Goal: Information Seeking & Learning: Compare options

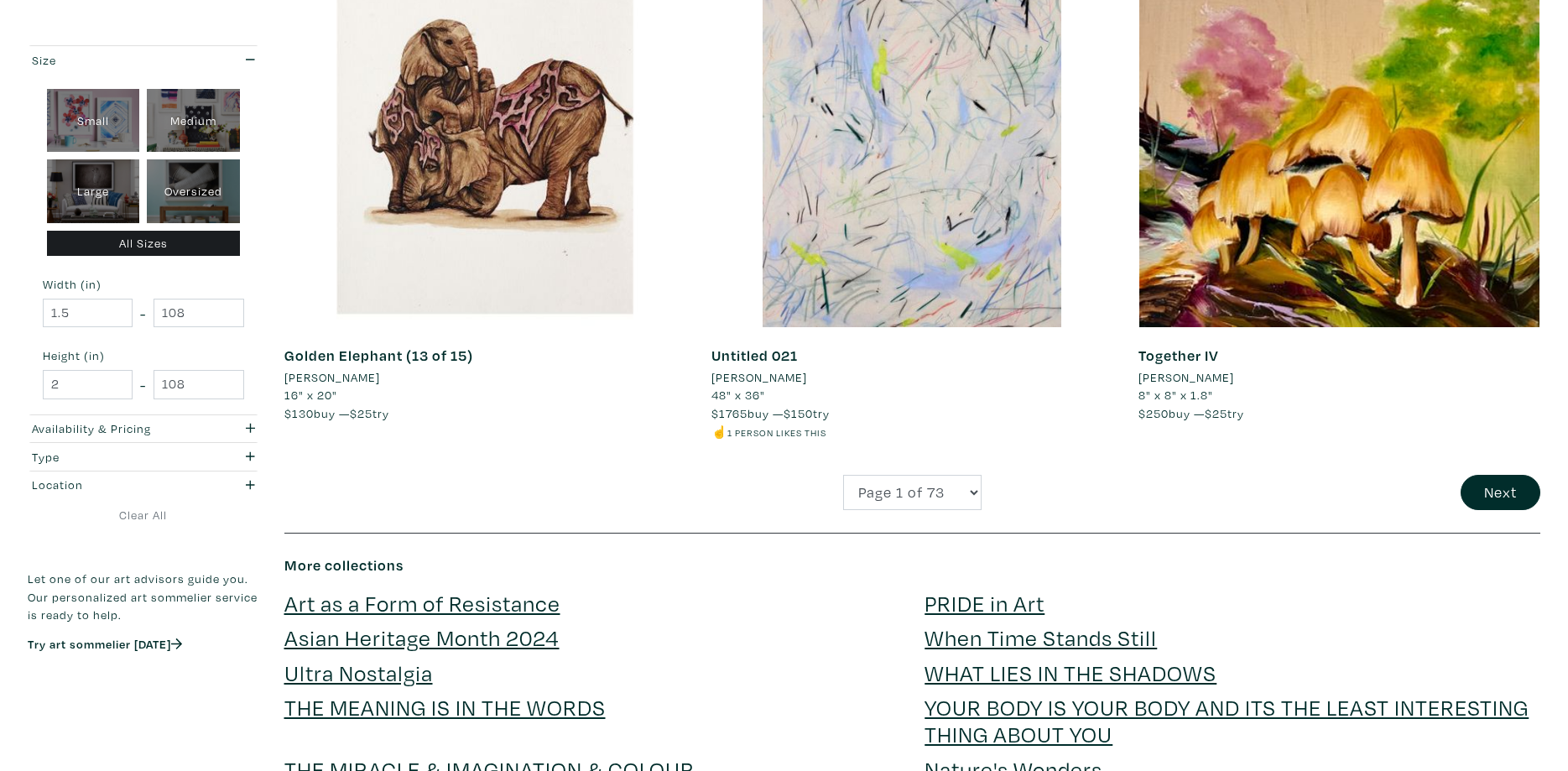
scroll to position [4194, 0]
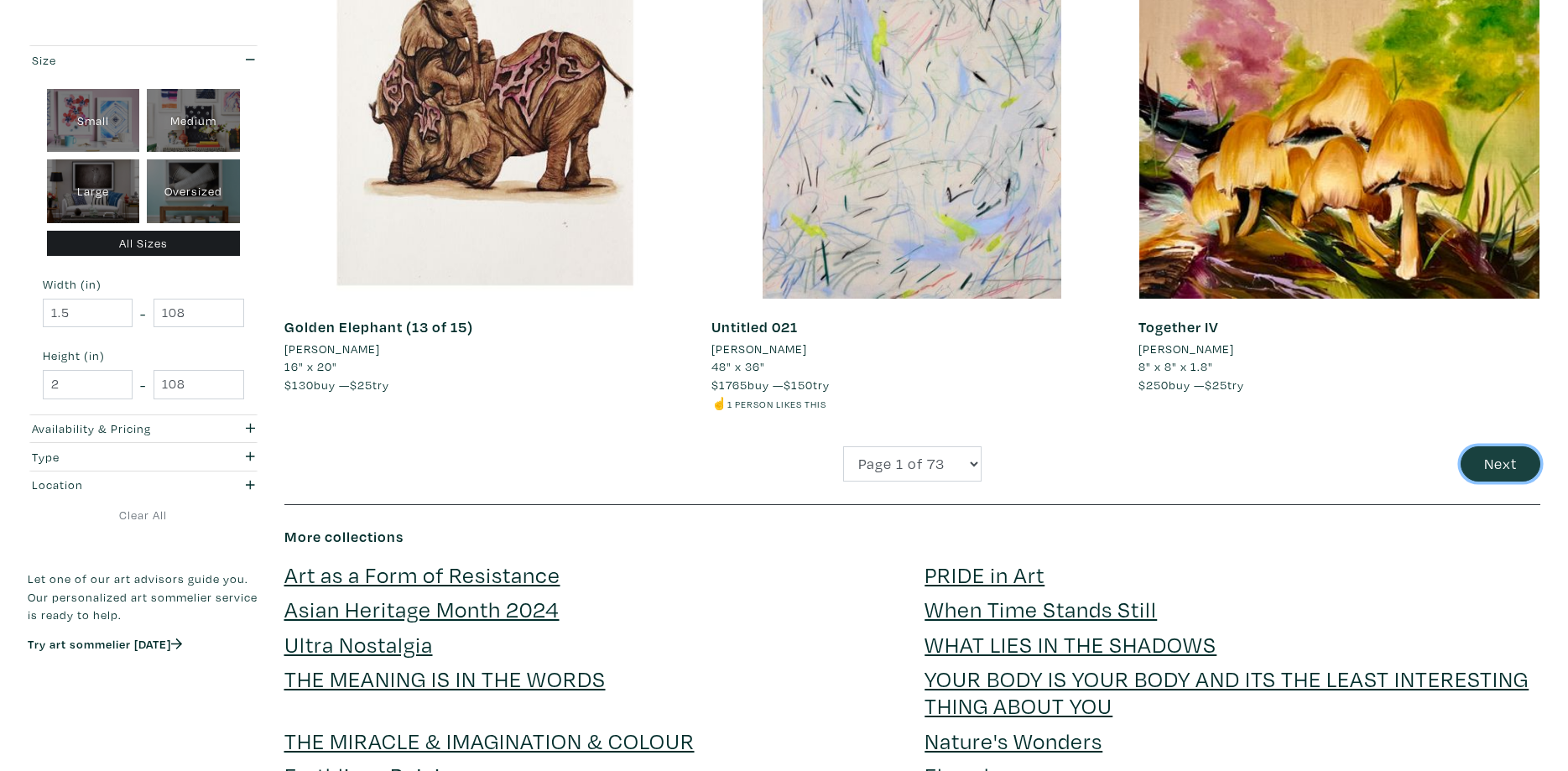
click at [1483, 468] on button "Next" at bounding box center [1501, 464] width 80 height 36
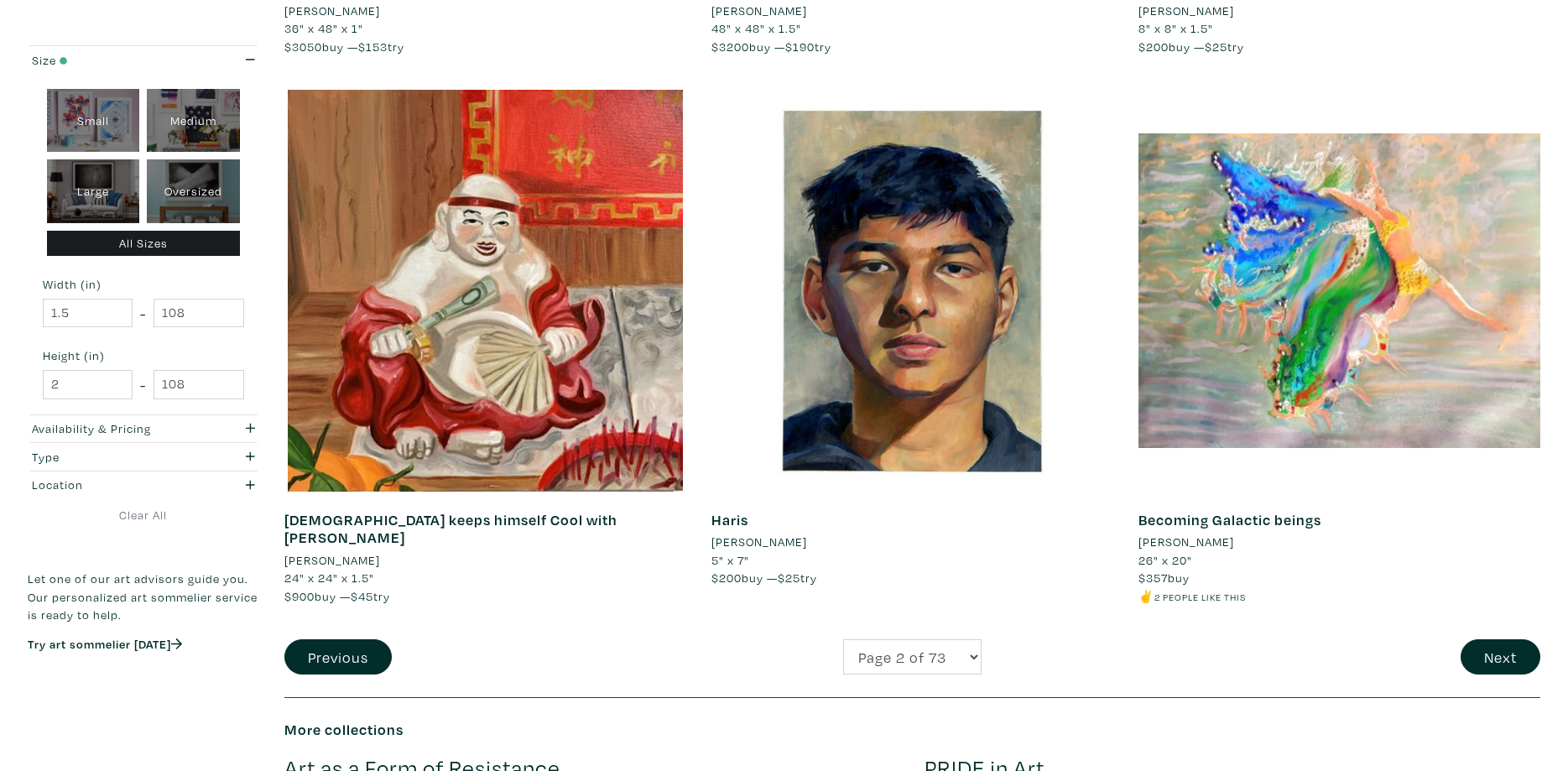
scroll to position [4194, 0]
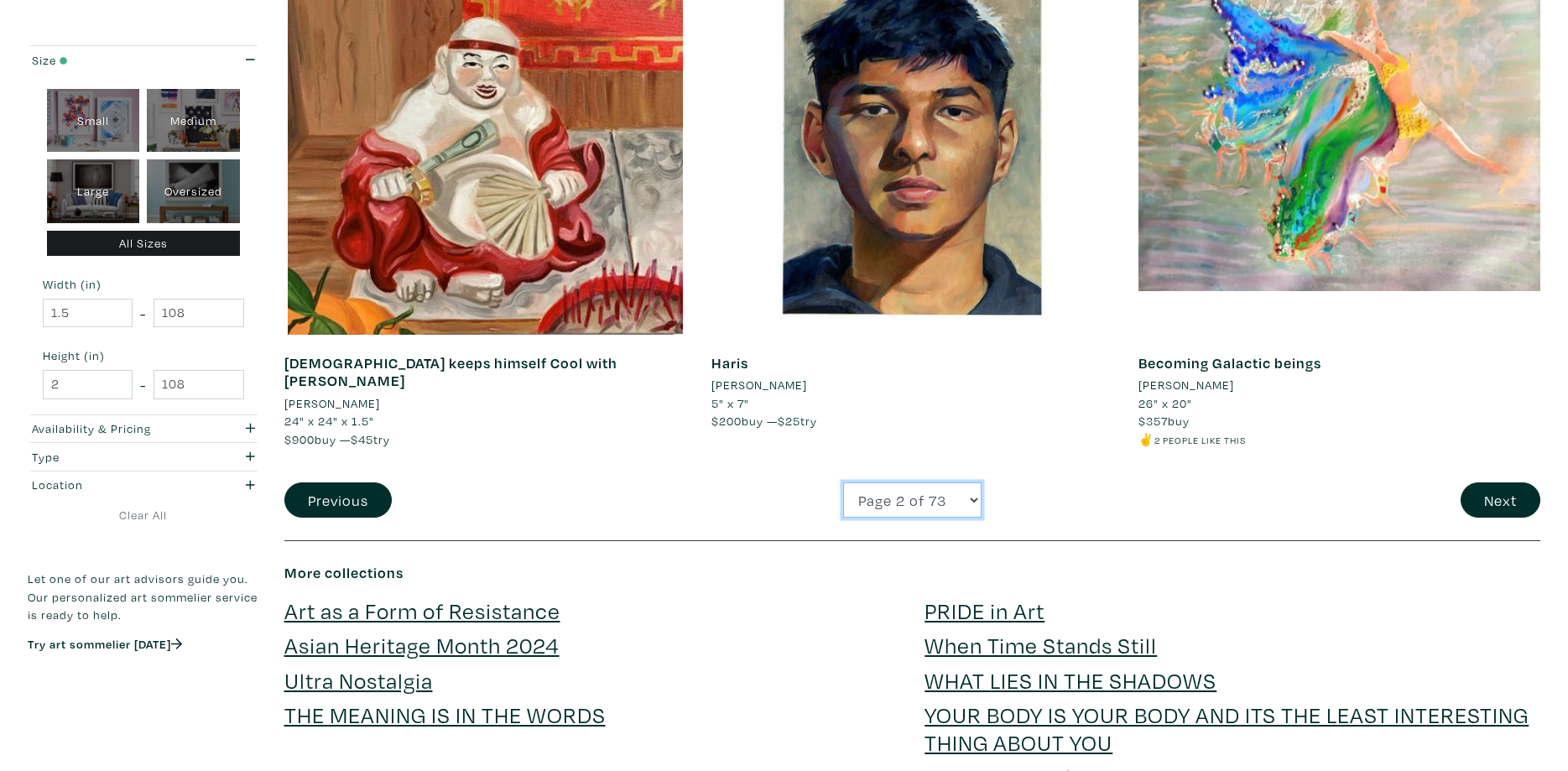
click at [843, 483] on select "Page 1 of 73 Page 2 of 73 Page 3 of 73 Page 4 of 73 Page 5 of 73 Page 6 of 73 P…" at bounding box center [913, 500] width 139 height 36
select select "3"
click option "Page 3 of 73" at bounding box center [0, 0] width 0 height 0
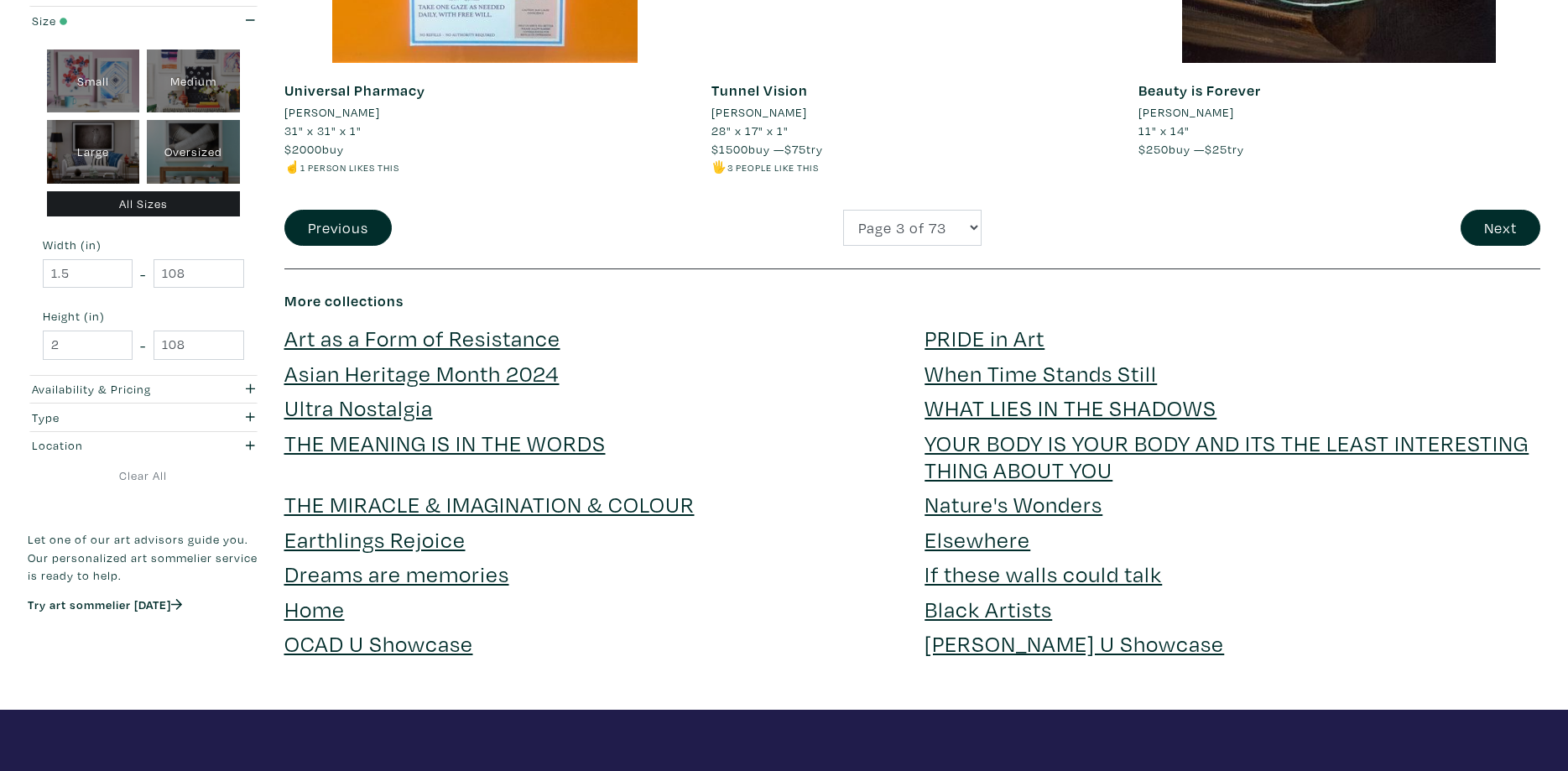
scroll to position [4536, 0]
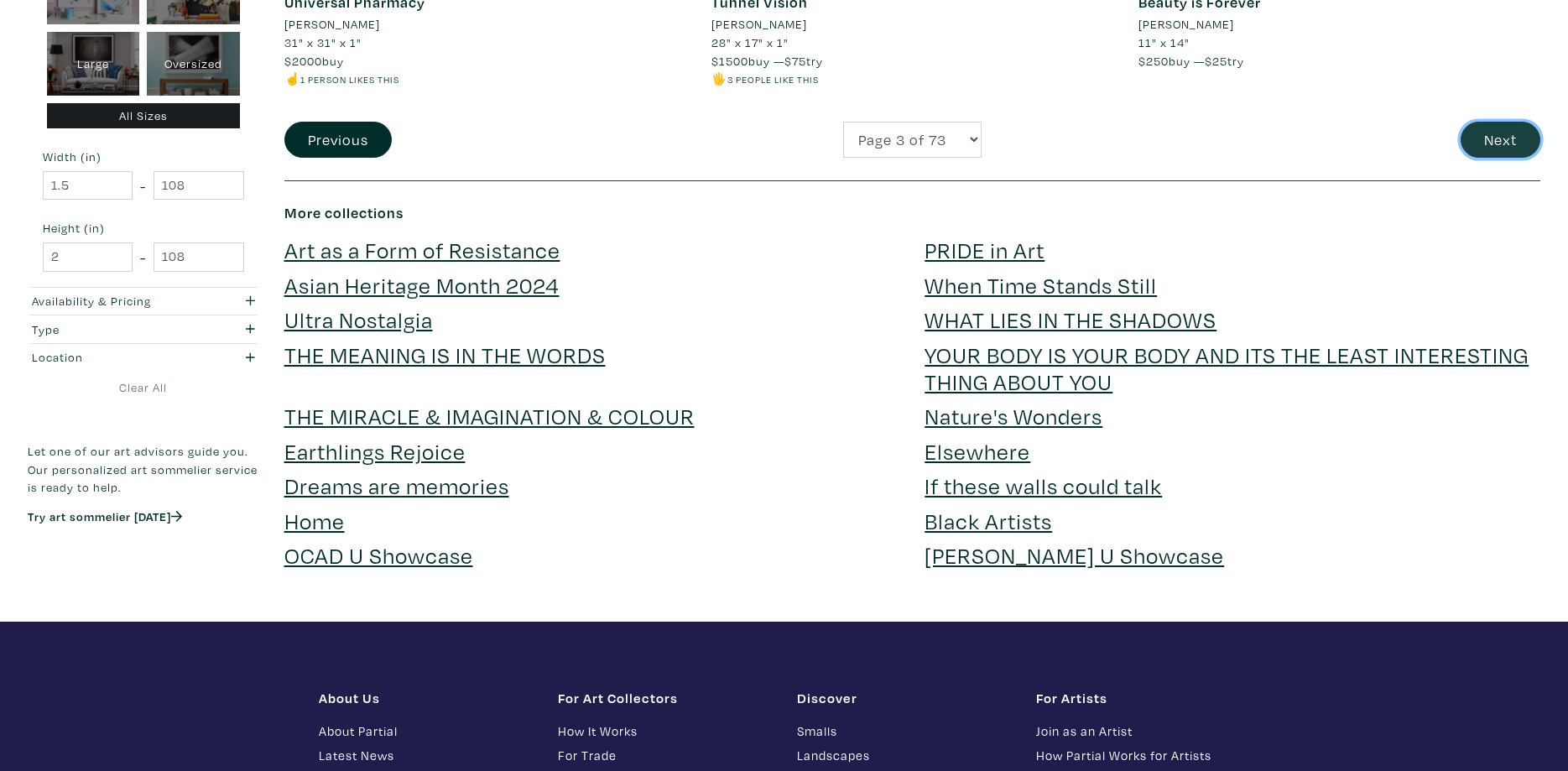
click at [1480, 142] on button "Next" at bounding box center [1501, 140] width 80 height 36
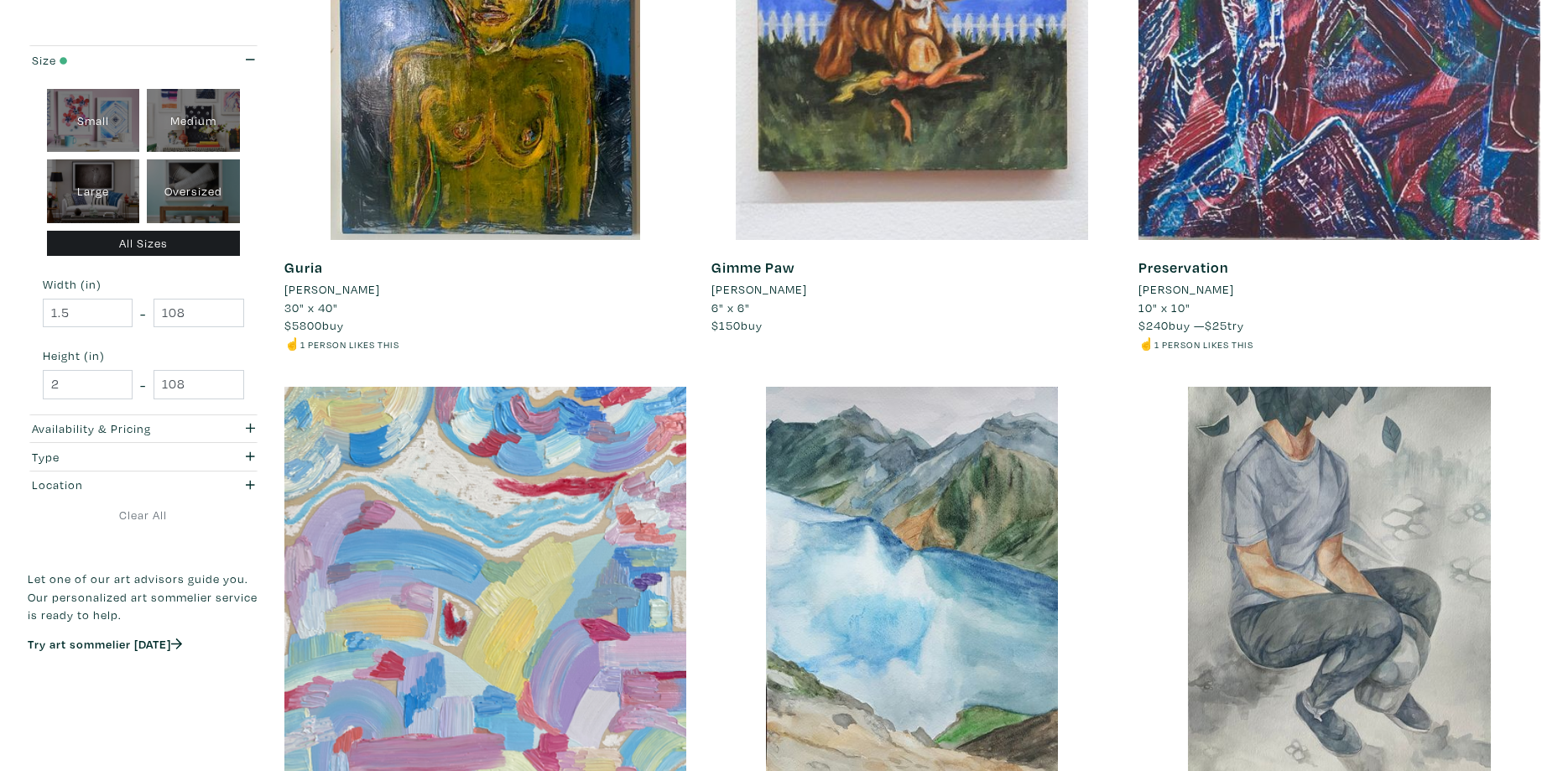
scroll to position [3252, 0]
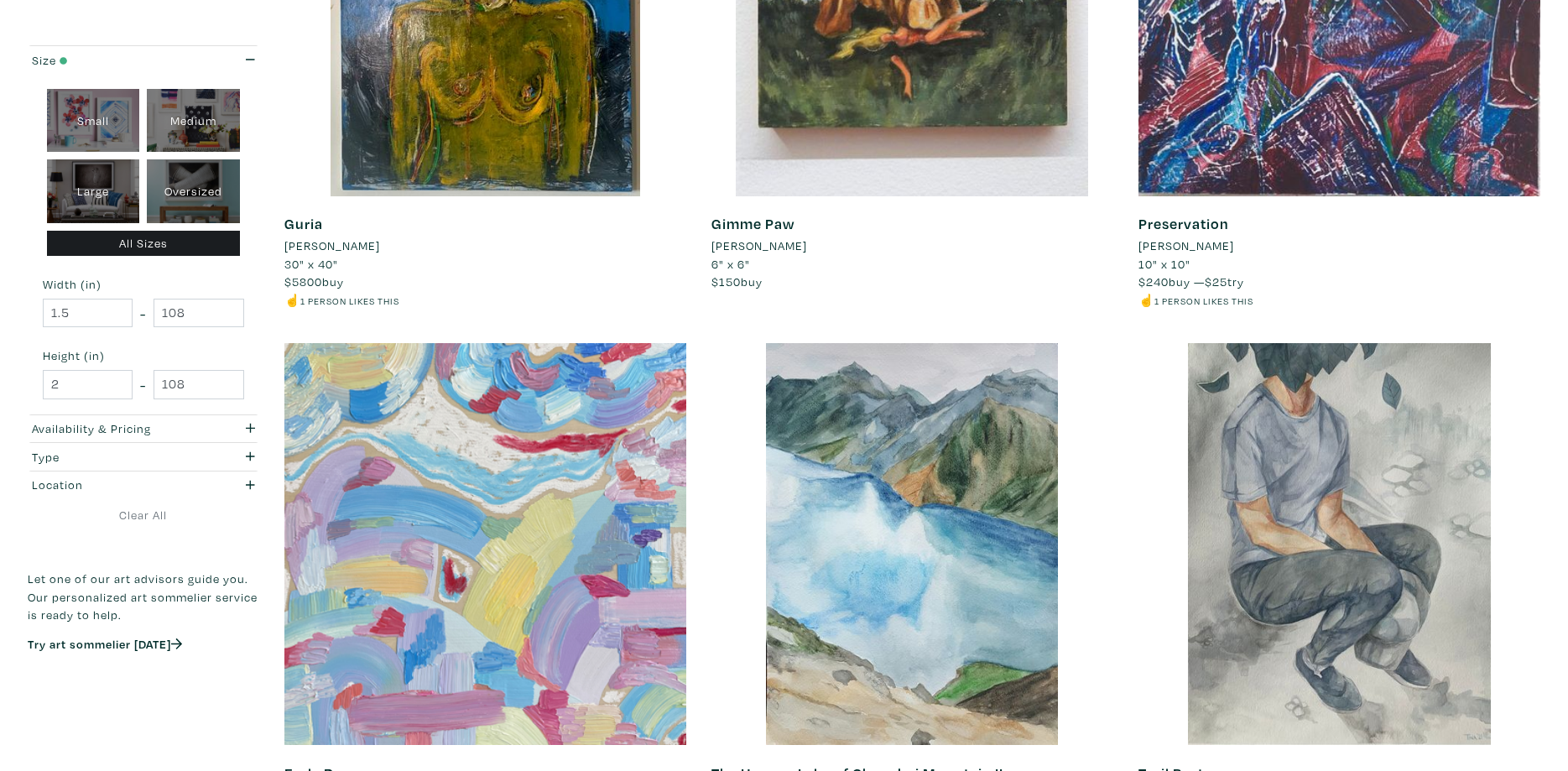
click at [177, 197] on div "Oversized" at bounding box center [193, 190] width 93 height 64
type input "48"
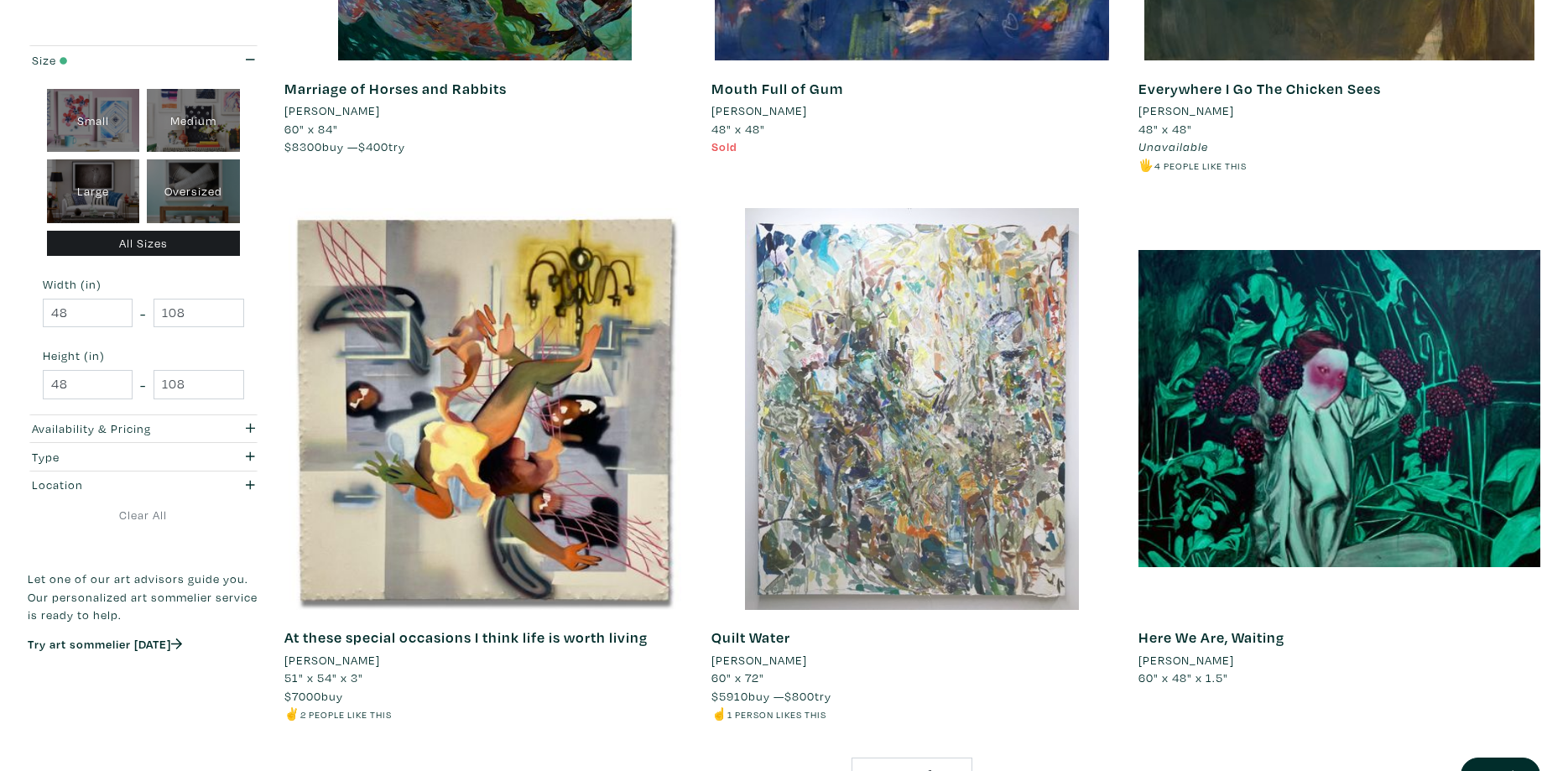
scroll to position [4450, 0]
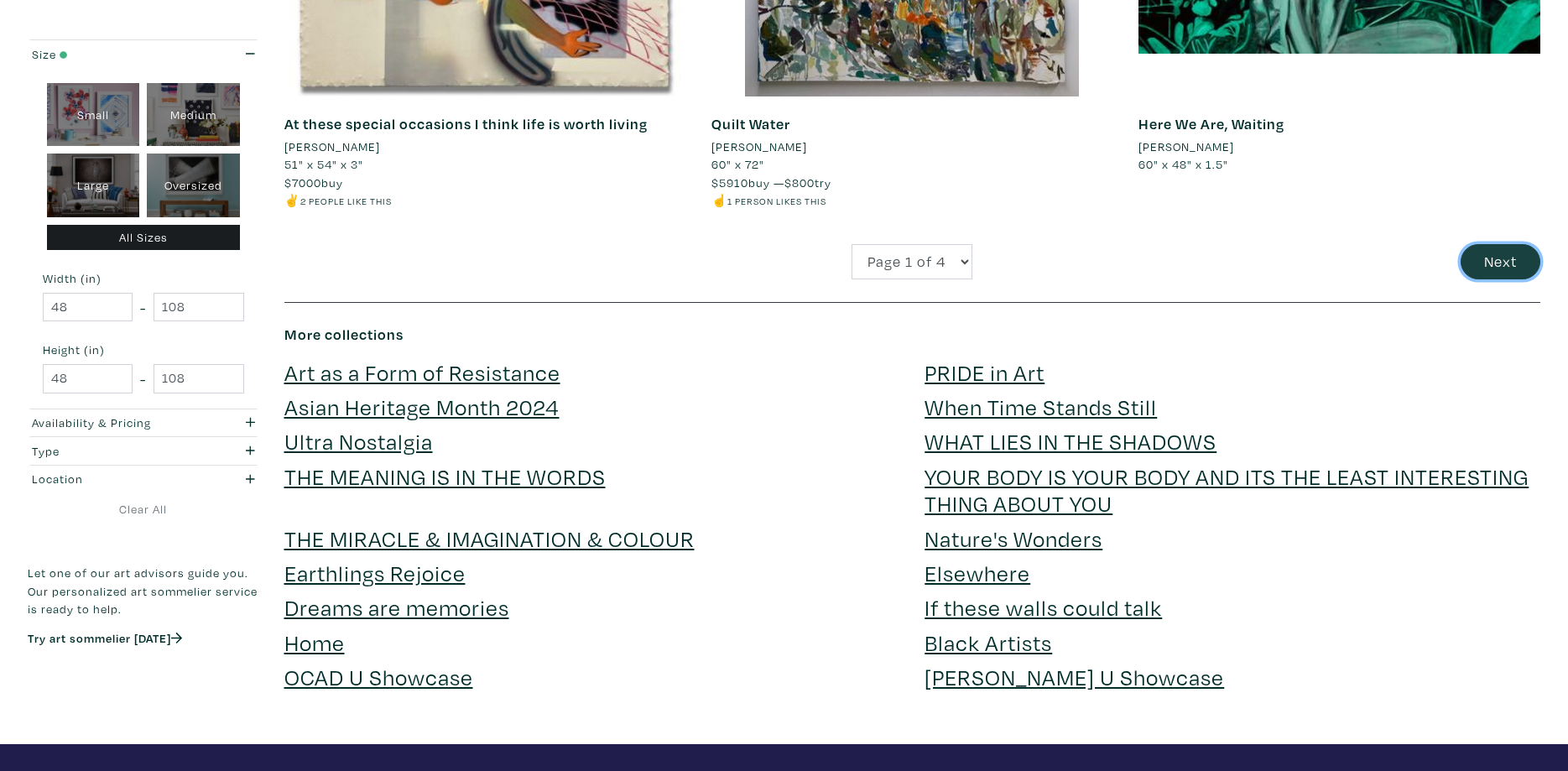
click at [1497, 261] on button "Next" at bounding box center [1501, 262] width 80 height 36
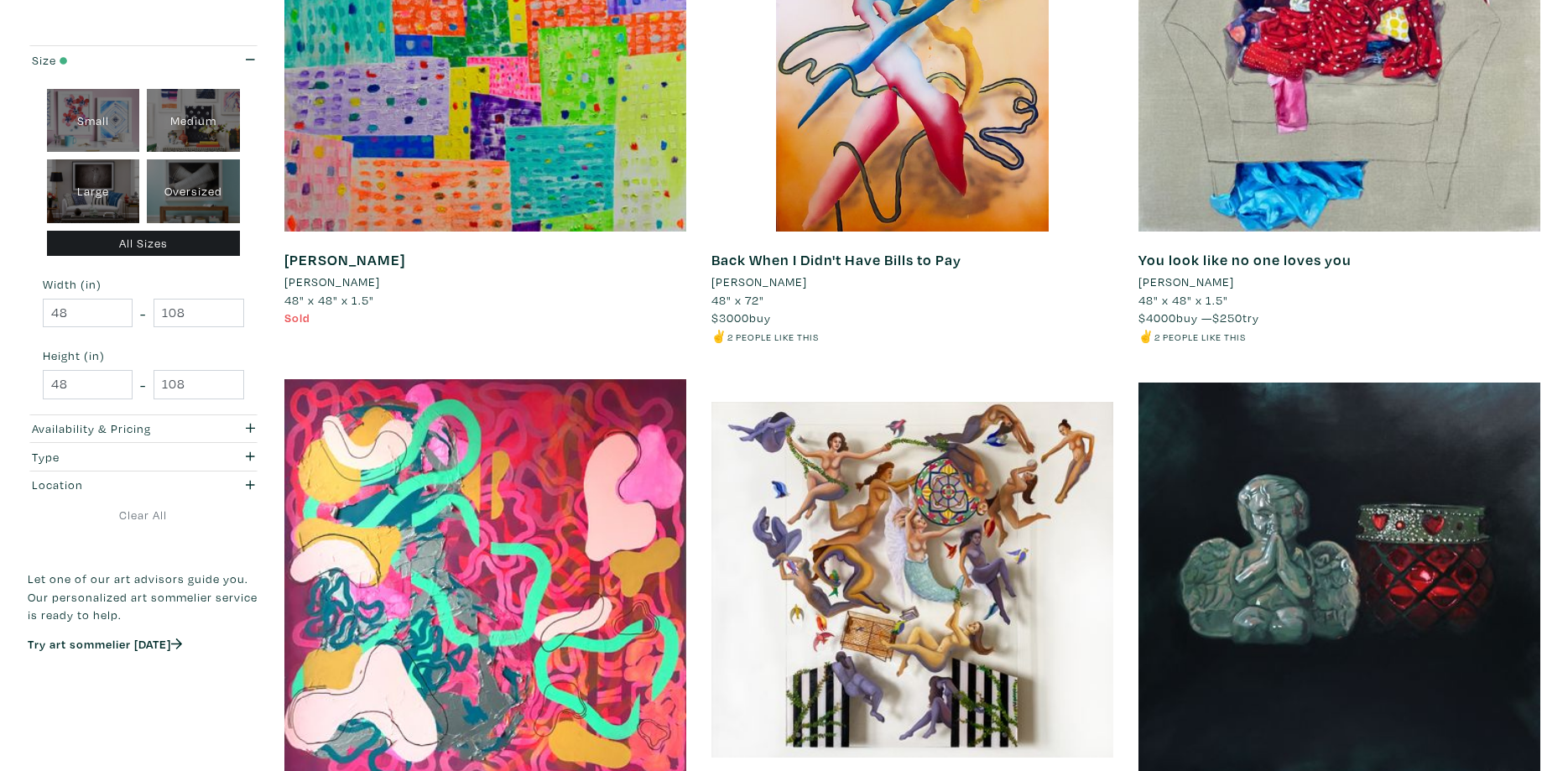
scroll to position [4194, 0]
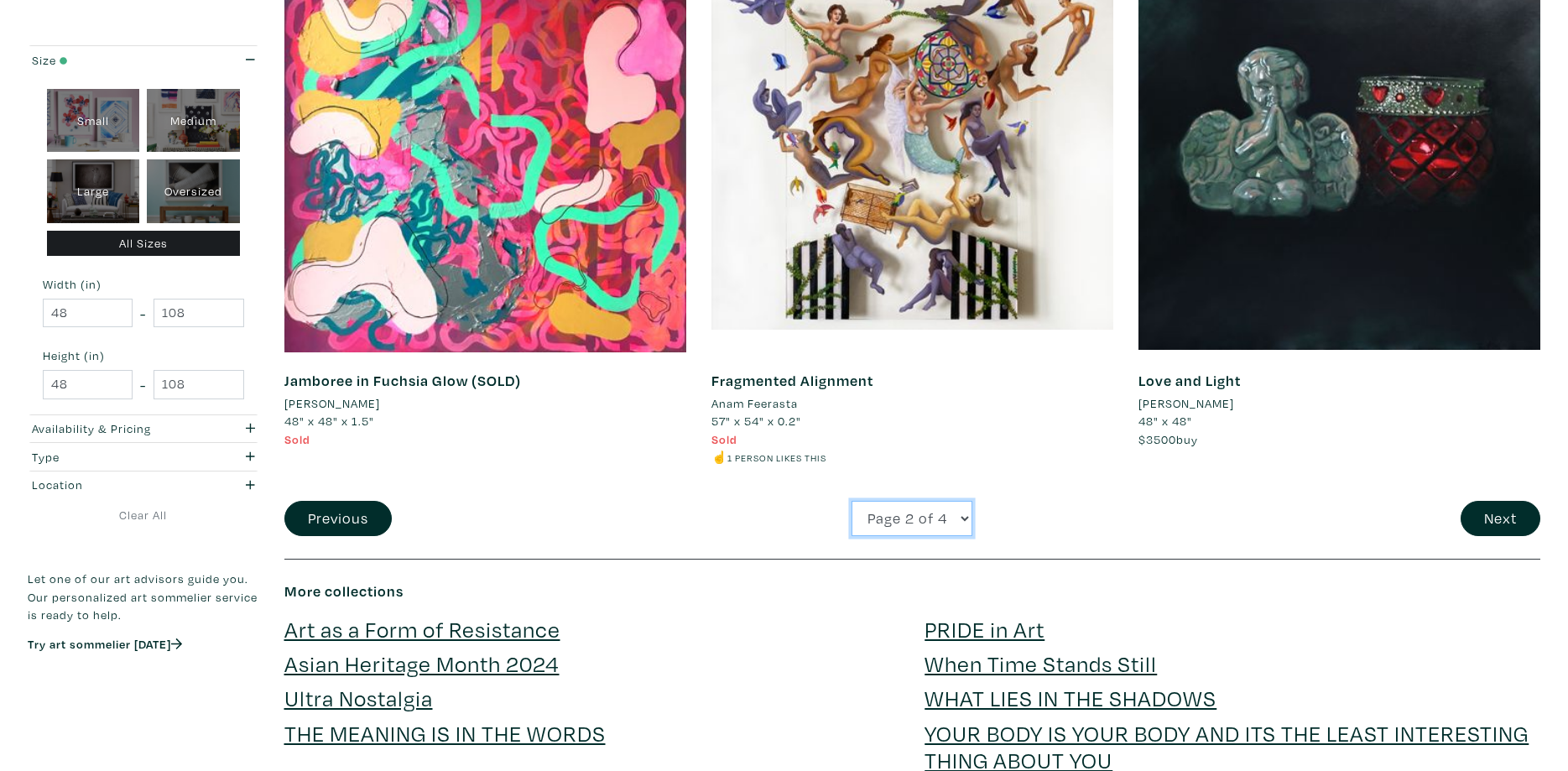
click at [851, 501] on select "Page 1 of 4 Page 2 of 4 Page 3 of 4 Page 4 of 4" at bounding box center [912, 519] width 121 height 36
select select "3"
click option "Page 3 of 4" at bounding box center [0, 0] width 0 height 0
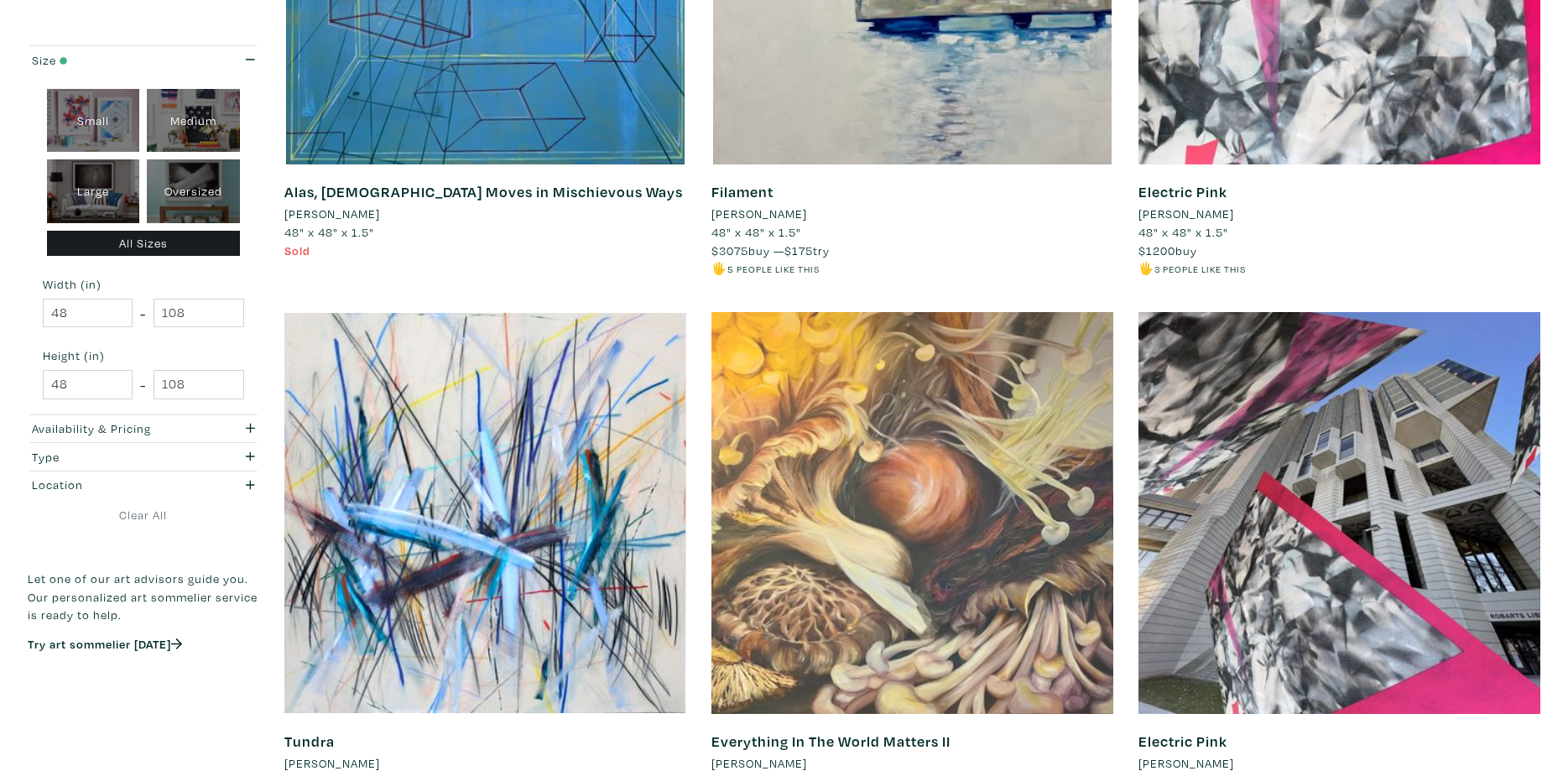
scroll to position [4279, 0]
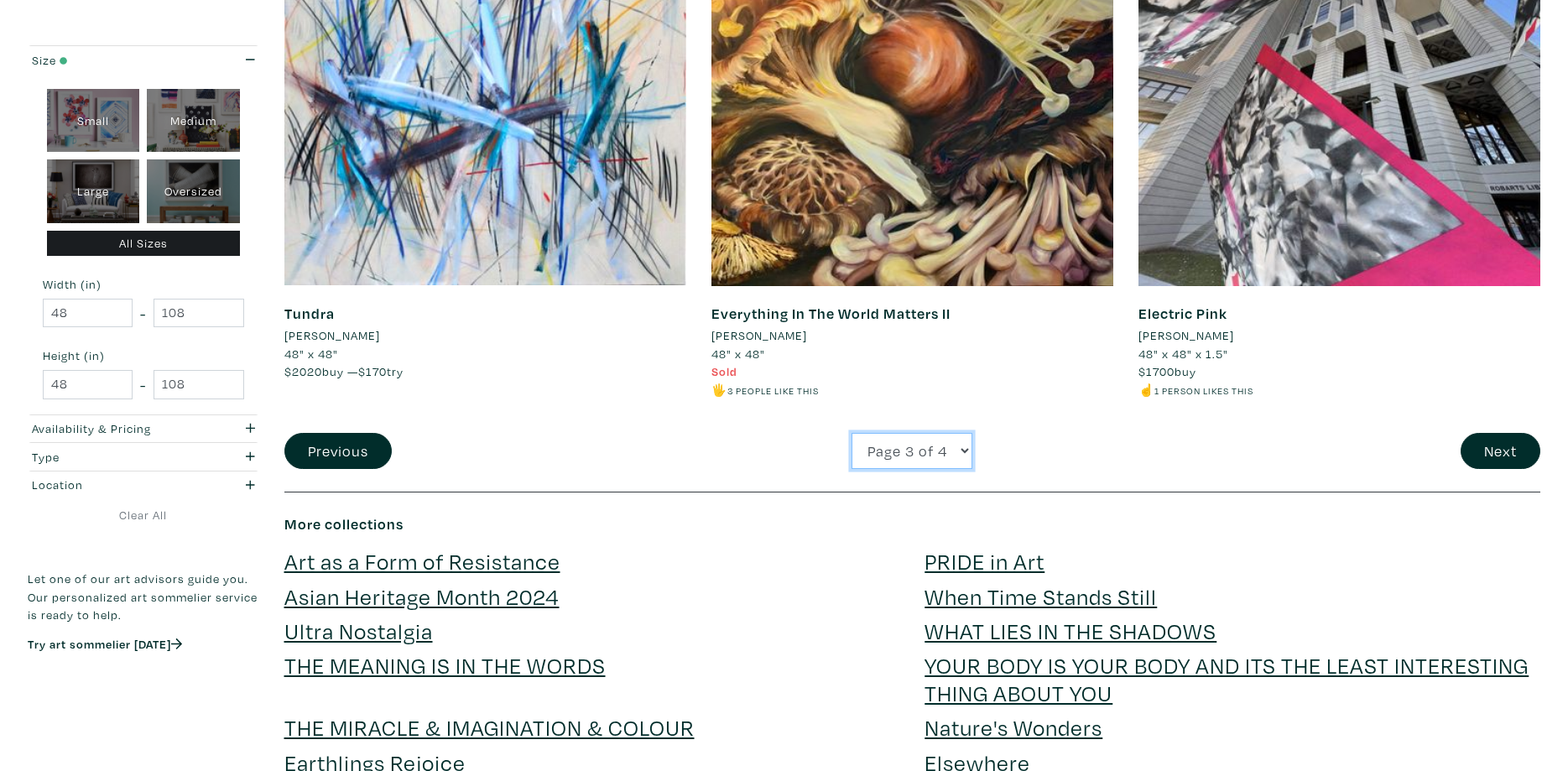
click at [851, 433] on select "Page 1 of 4 Page 2 of 4 Page 3 of 4 Page 4 of 4" at bounding box center [912, 450] width 121 height 36
select select "4"
click option "Page 4 of 4" at bounding box center [0, 0] width 0 height 0
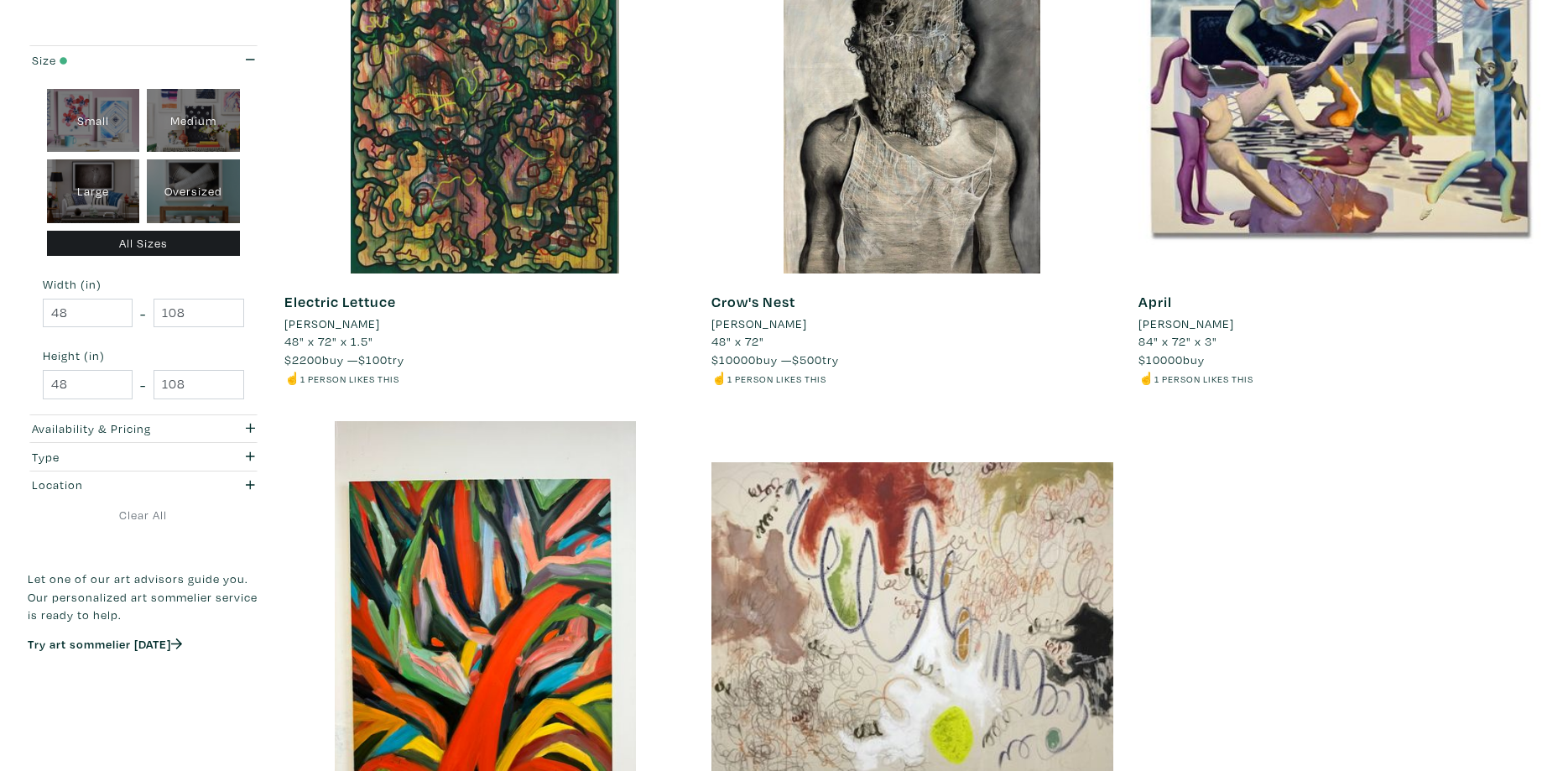
scroll to position [941, 0]
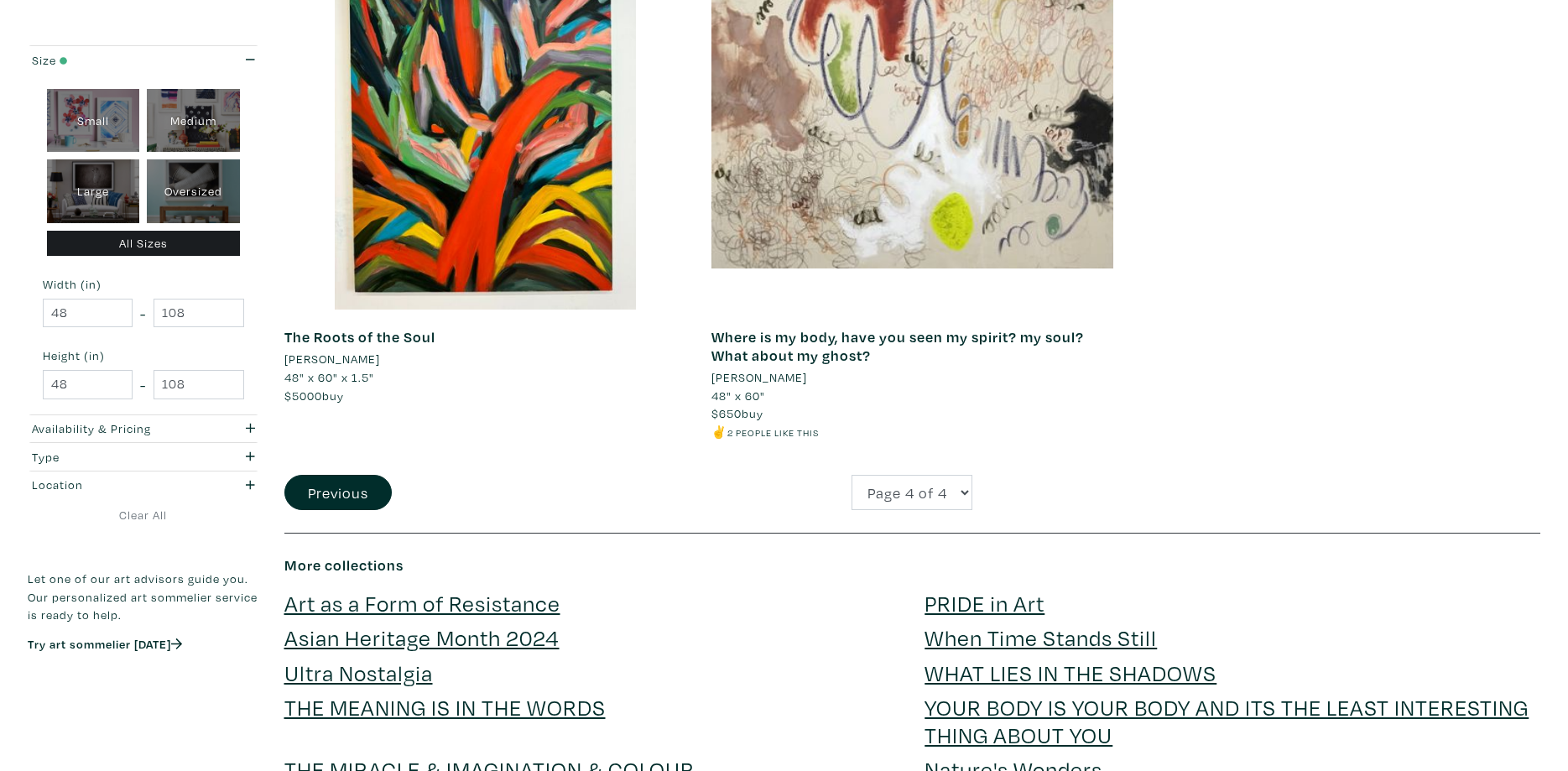
click at [102, 189] on div "Large" at bounding box center [93, 190] width 93 height 64
type input "28"
type input "48"
type input "28"
type input "48"
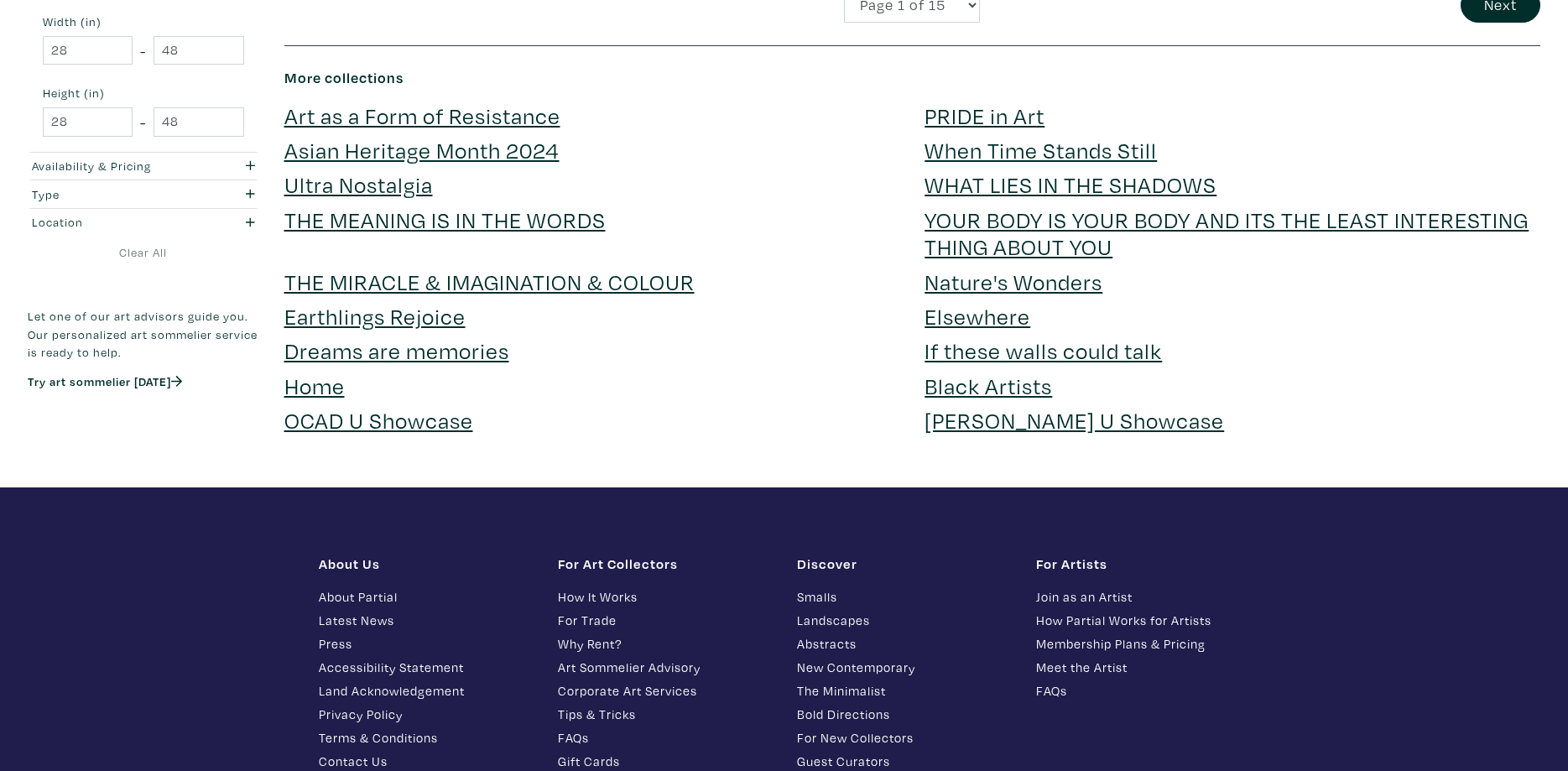
scroll to position [4963, 0]
